Goal: Task Accomplishment & Management: Manage account settings

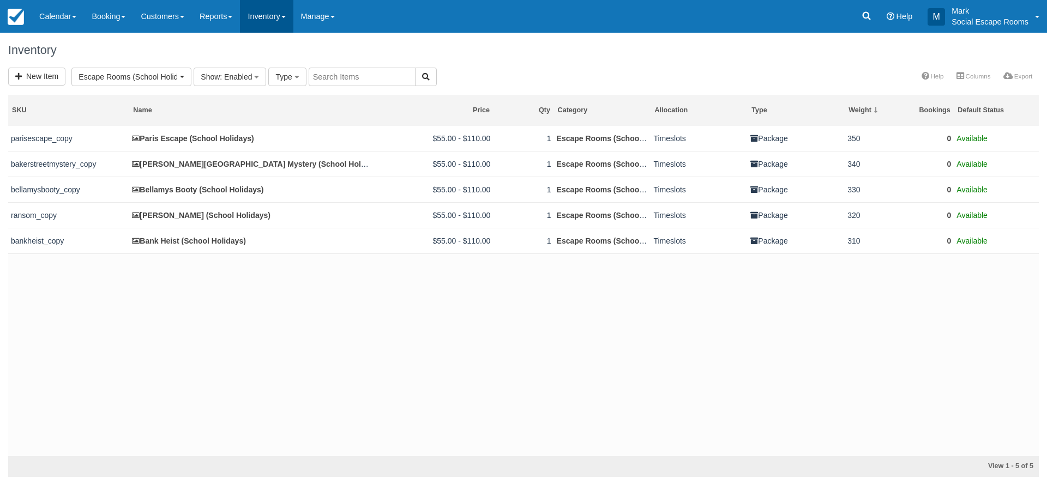
click at [283, 18] on link "Inventory" at bounding box center [266, 16] width 53 height 33
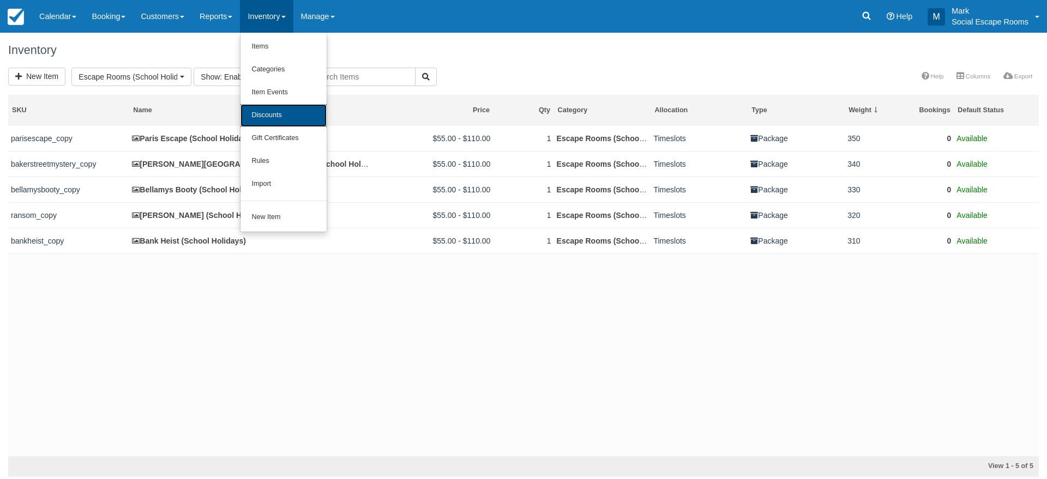
click at [291, 112] on link "Discounts" at bounding box center [283, 115] width 86 height 23
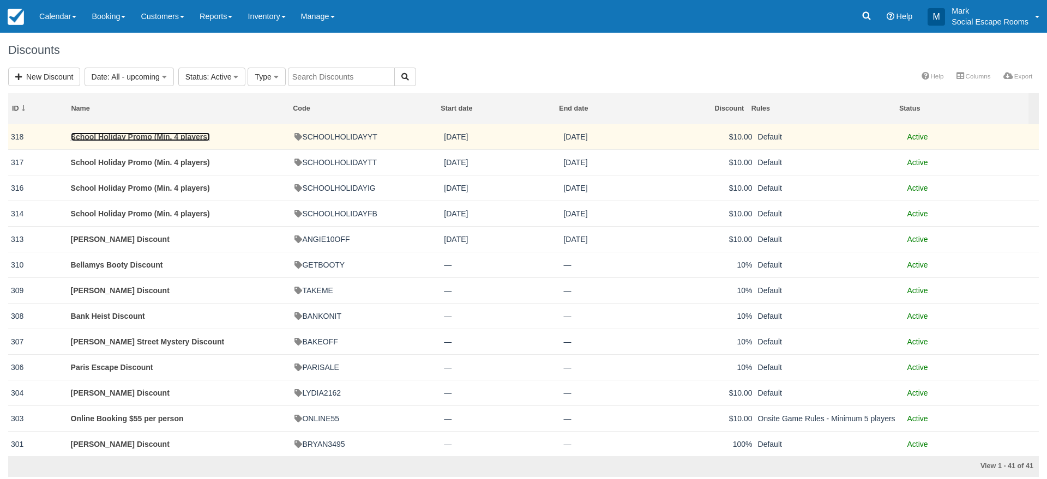
click at [147, 134] on link "School Holiday Promo (Min. 4 players)" at bounding box center [140, 136] width 139 height 9
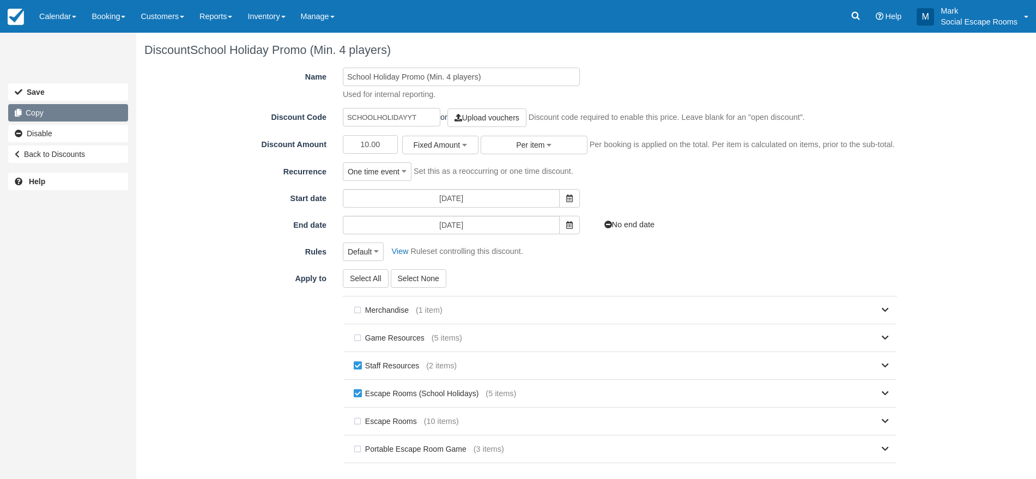
click at [81, 110] on link "Copy" at bounding box center [68, 112] width 120 height 17
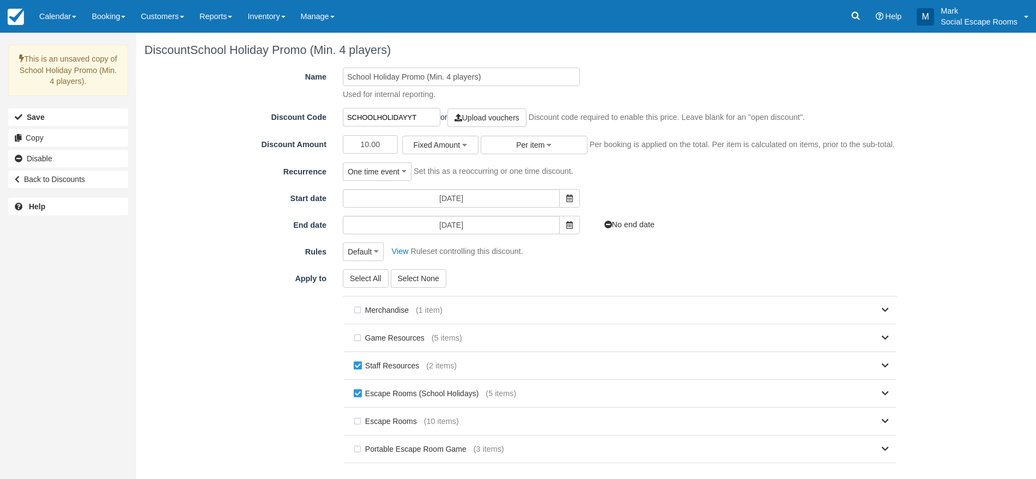
click at [428, 118] on input "SCHOOLHOLIDAYYT" at bounding box center [392, 117] width 98 height 19
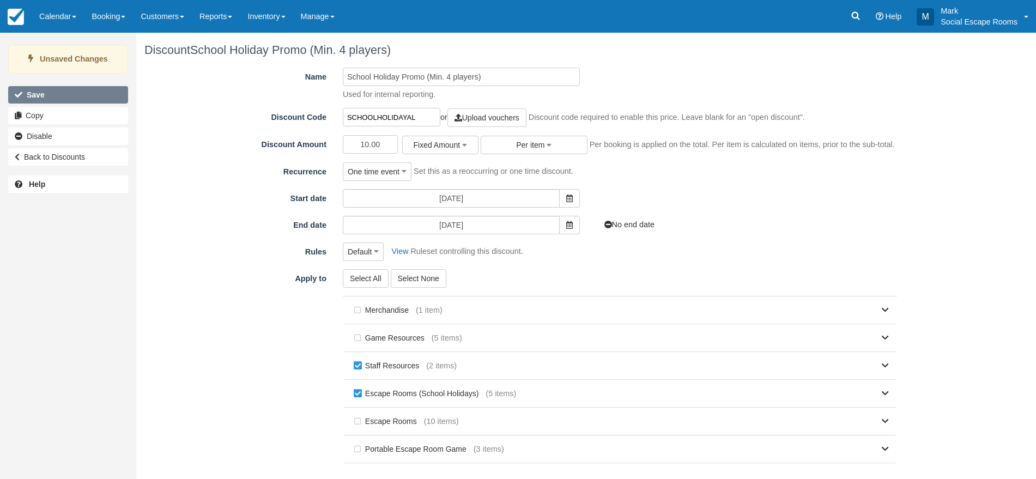
type input "SCHOOLHOLIDAYAL"
click at [57, 96] on button "Save" at bounding box center [68, 94] width 120 height 17
